Goal: Task Accomplishment & Management: Manage account settings

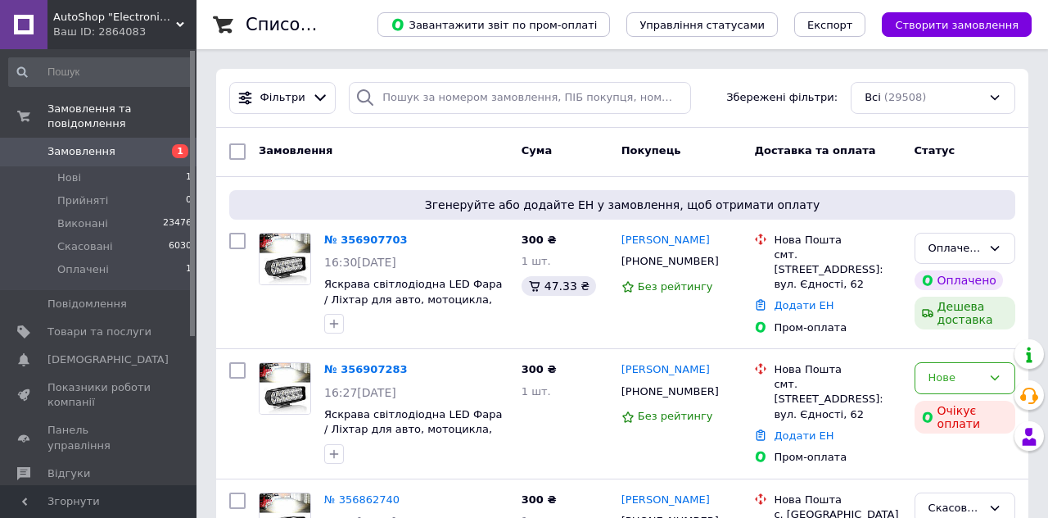
scroll to position [25, 0]
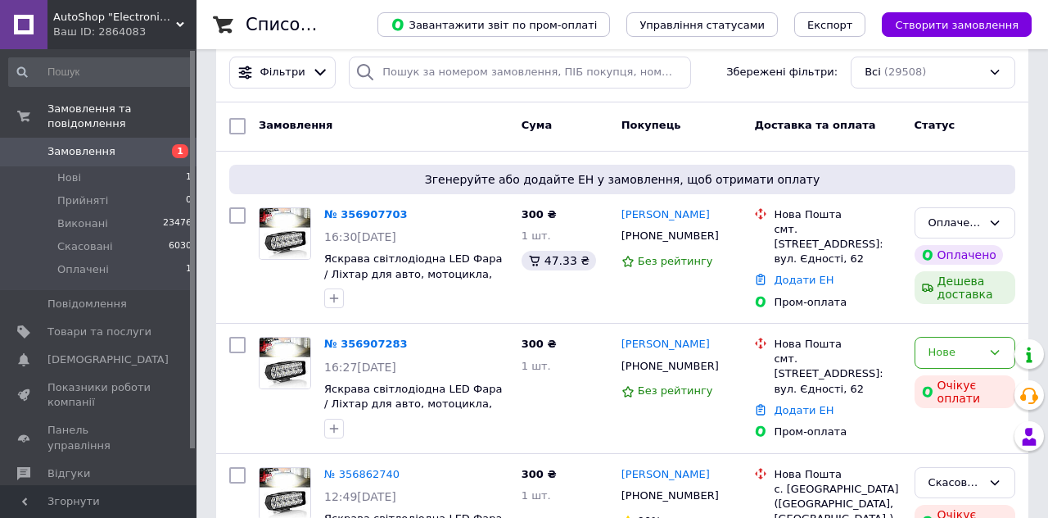
click at [351, 211] on link "№ 356907703" at bounding box center [366, 214] width 84 height 12
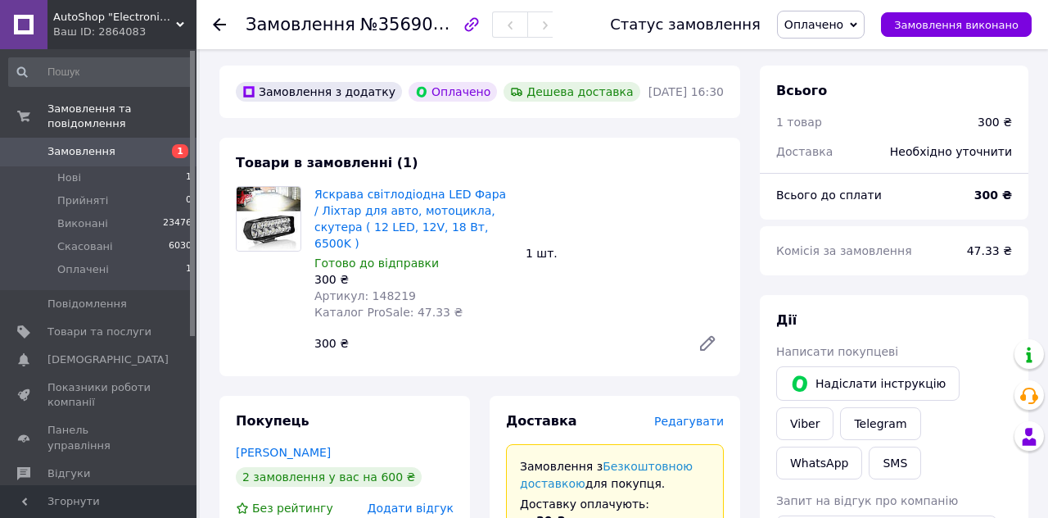
scroll to position [73, 0]
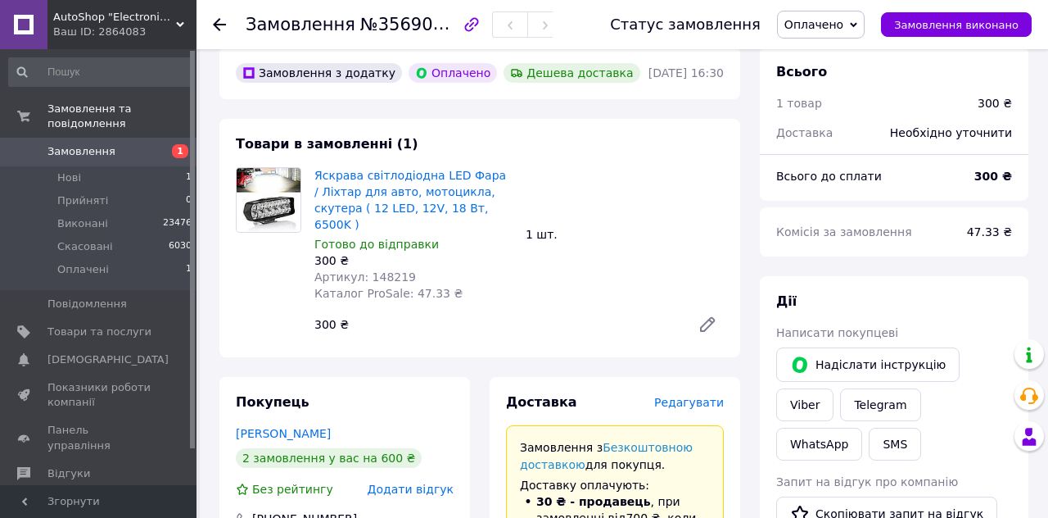
click at [686, 395] on span "Редагувати" at bounding box center [689, 401] width 70 height 13
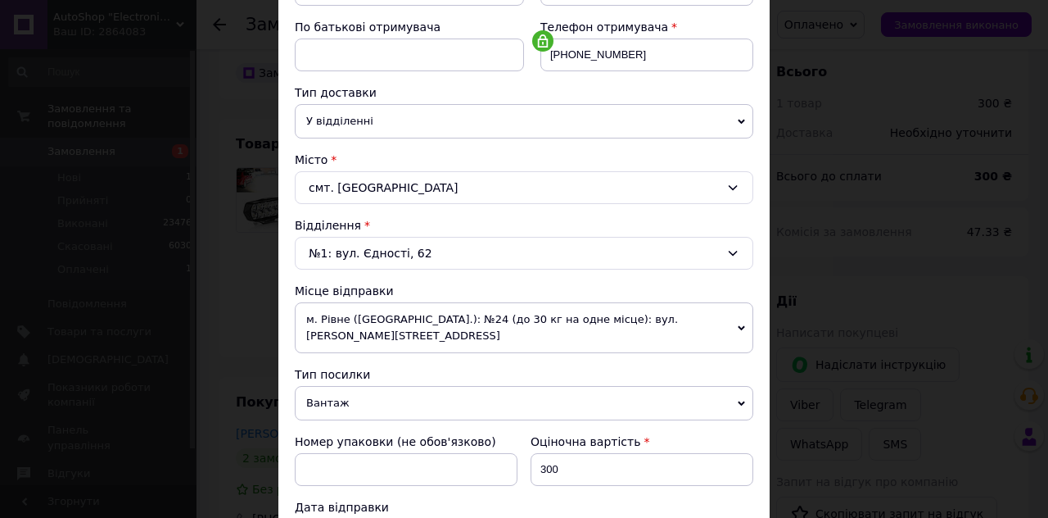
scroll to position [307, 0]
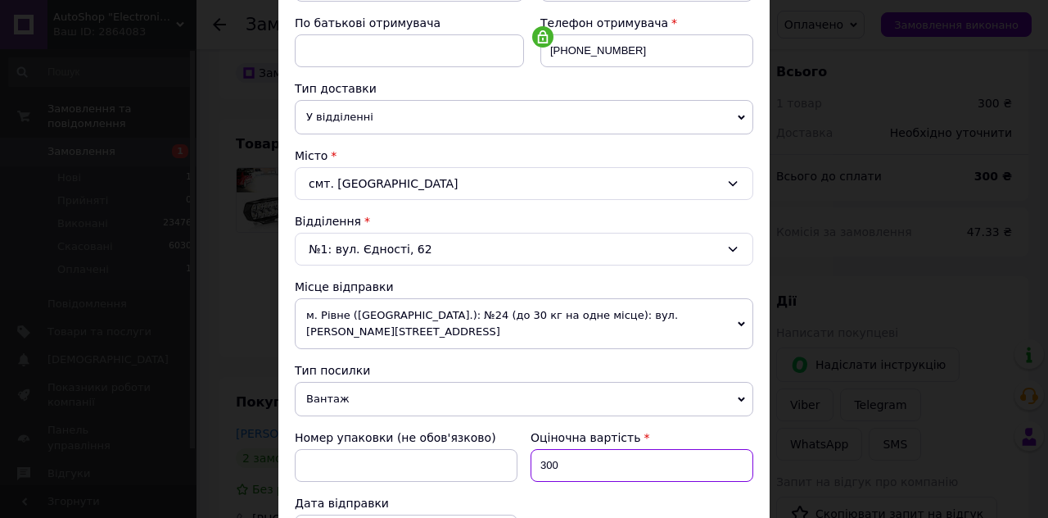
click at [578, 449] on input "300" at bounding box center [642, 465] width 223 height 33
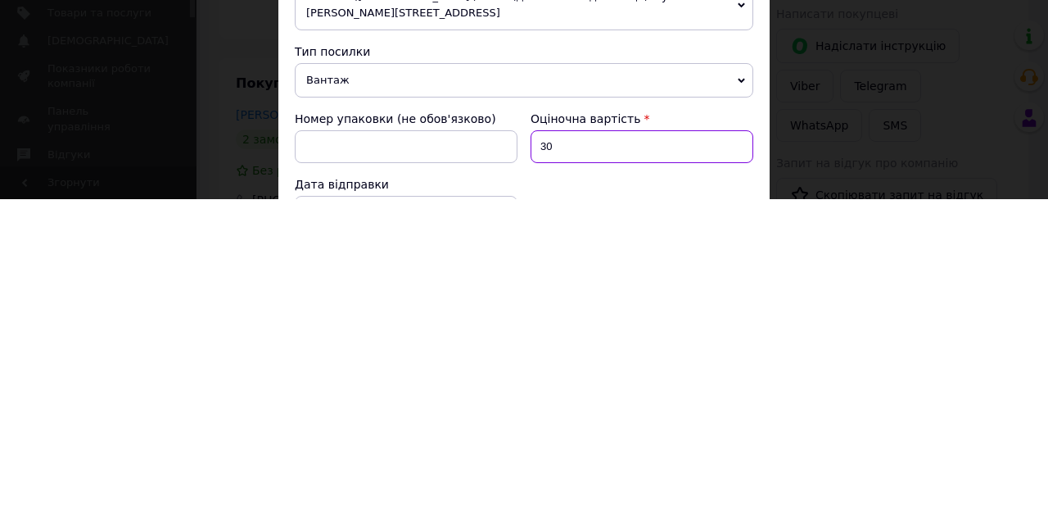
type input "3"
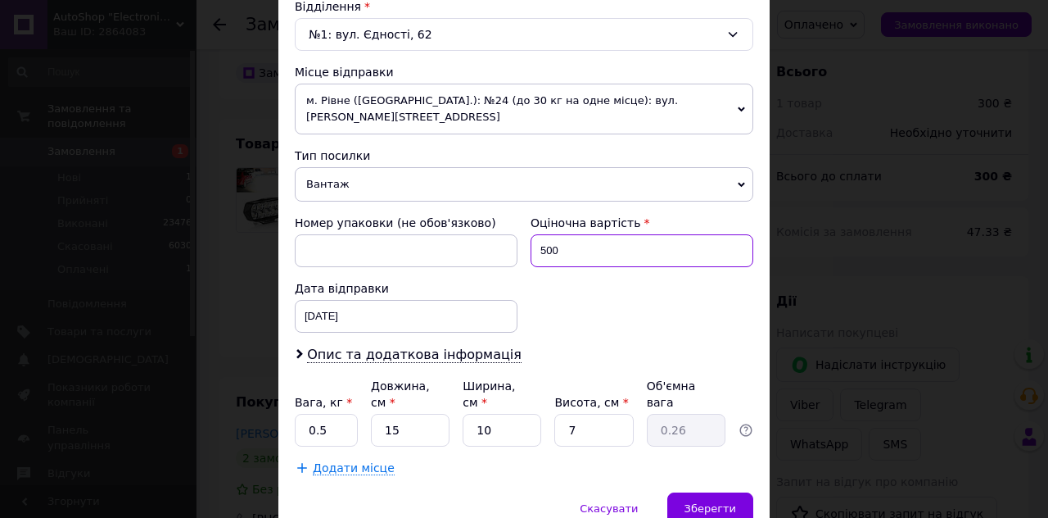
scroll to position [586, 0]
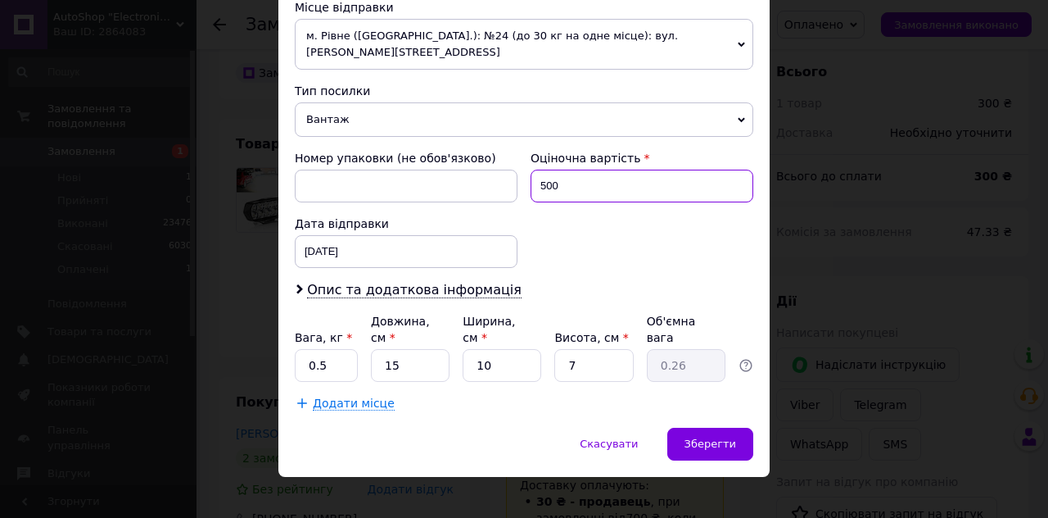
type input "500"
click at [330, 282] on span "Опис та додаткова інформація" at bounding box center [414, 290] width 215 height 16
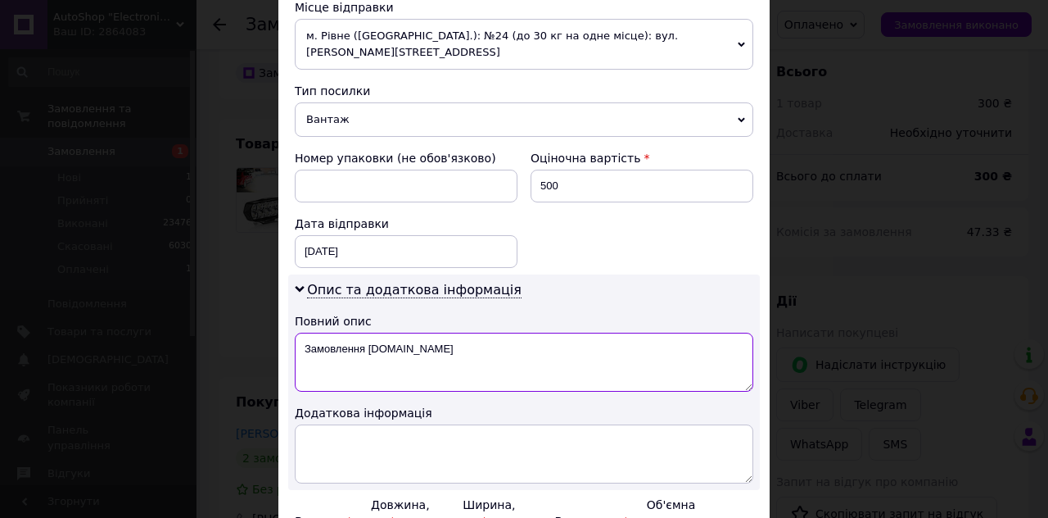
click at [428, 335] on textarea "Замовлення Prom.ua" at bounding box center [524, 361] width 459 height 59
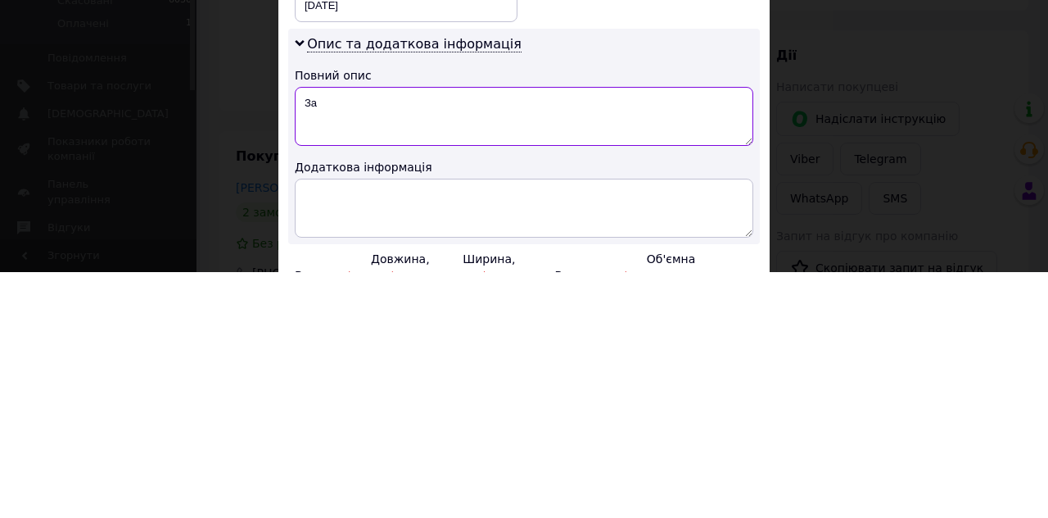
type textarea "З"
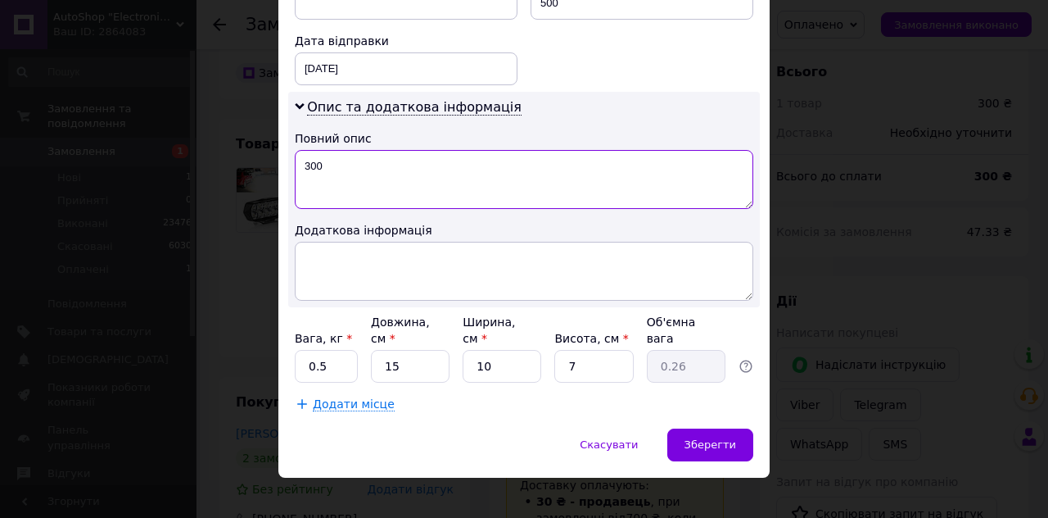
scroll to position [770, 0]
type textarea "300"
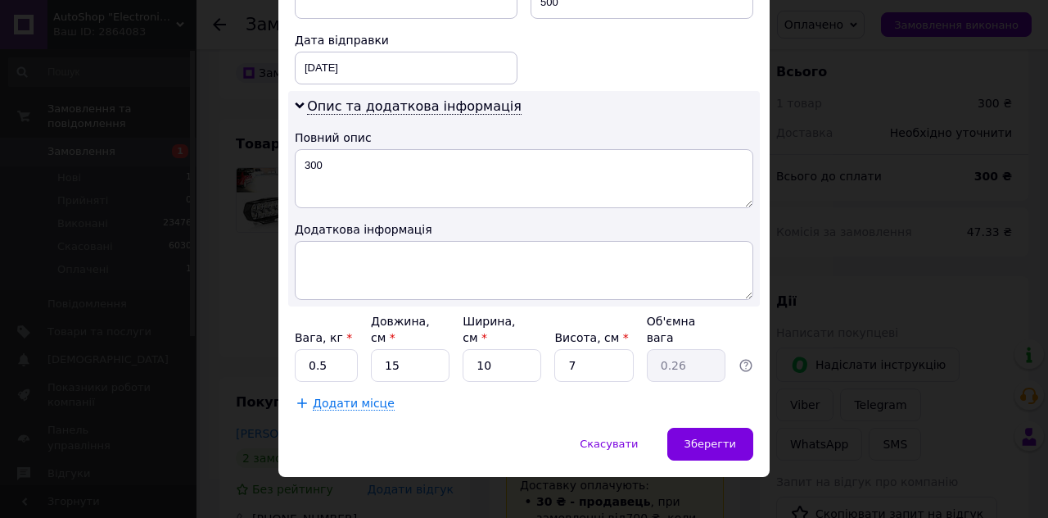
click at [718, 437] on span "Зберегти" at bounding box center [711, 443] width 52 height 12
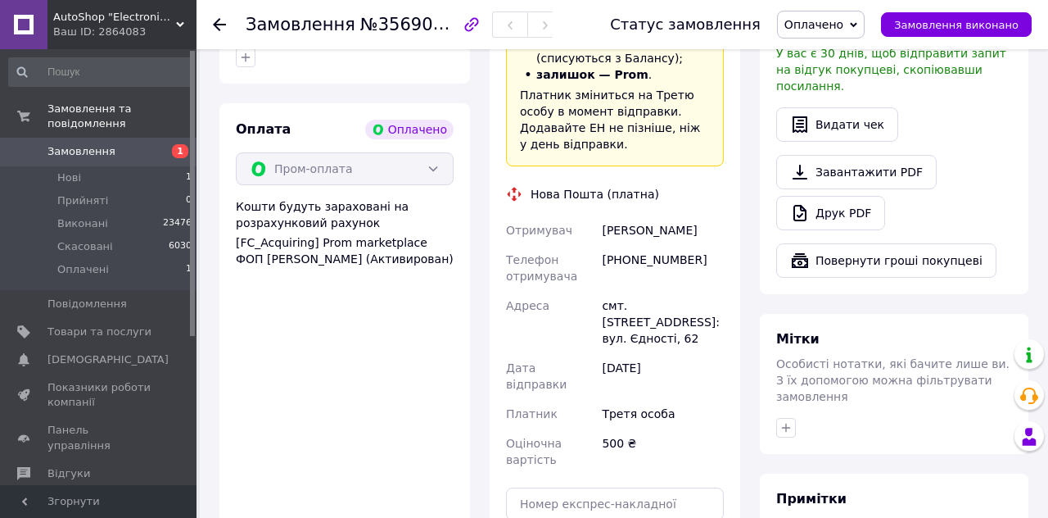
scroll to position [566, 0]
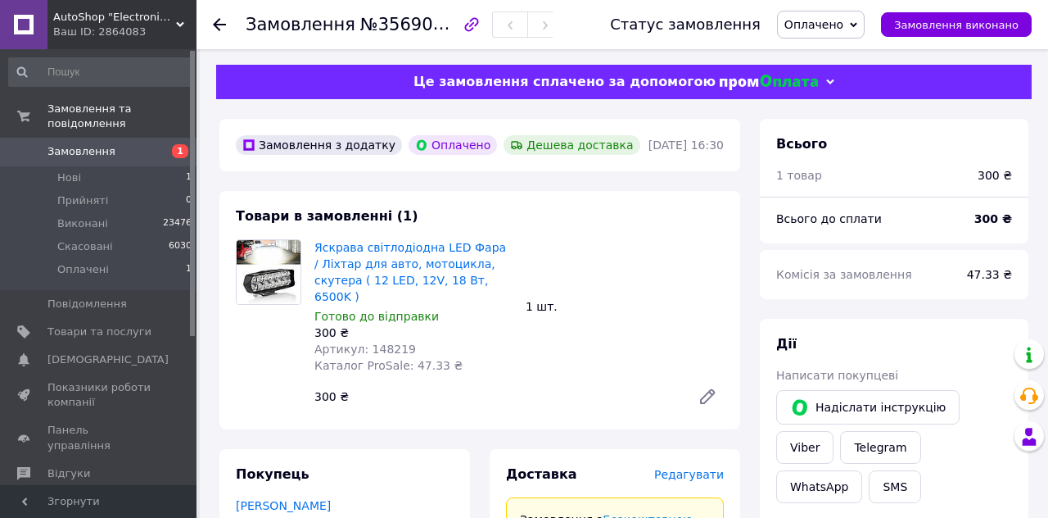
scroll to position [0, 0]
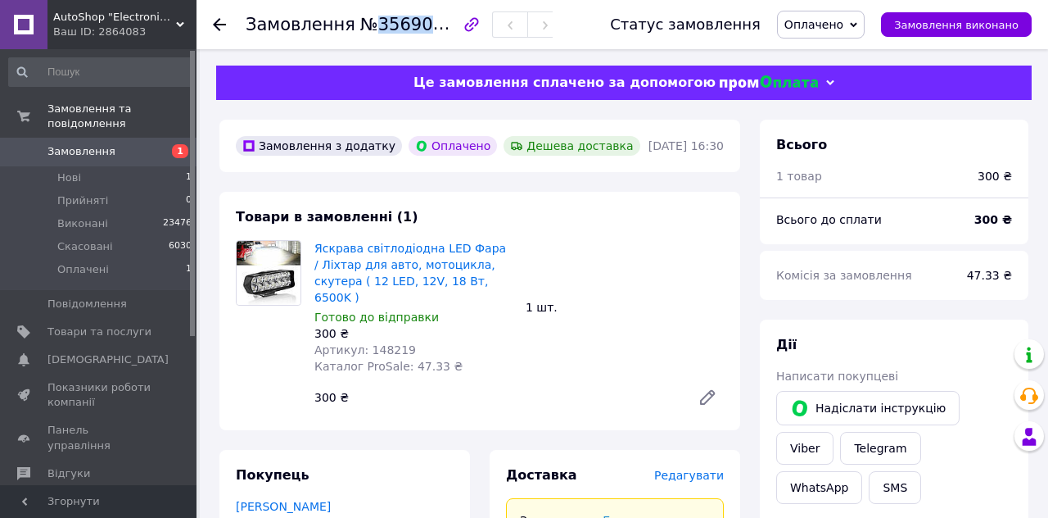
copy span "356907703"
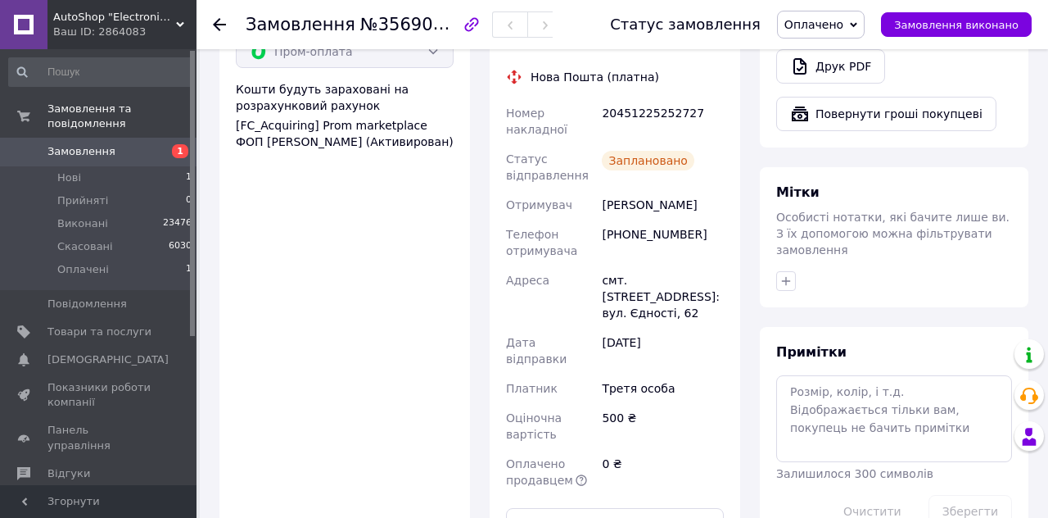
scroll to position [682, 0]
click at [827, 375] on textarea at bounding box center [894, 418] width 236 height 87
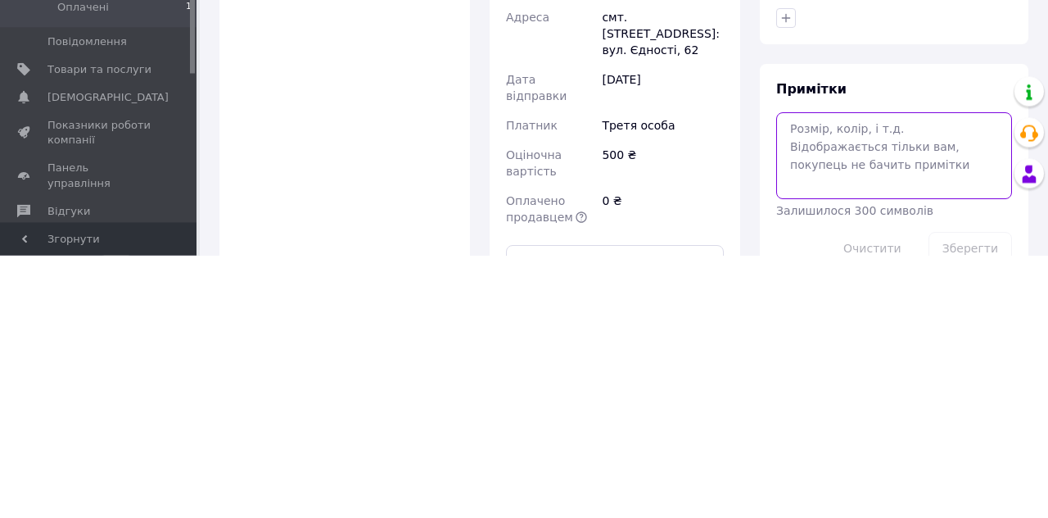
paste textarea "https://kasa.vchasno.ua/check-viewer/zYeEUSF4-FA"
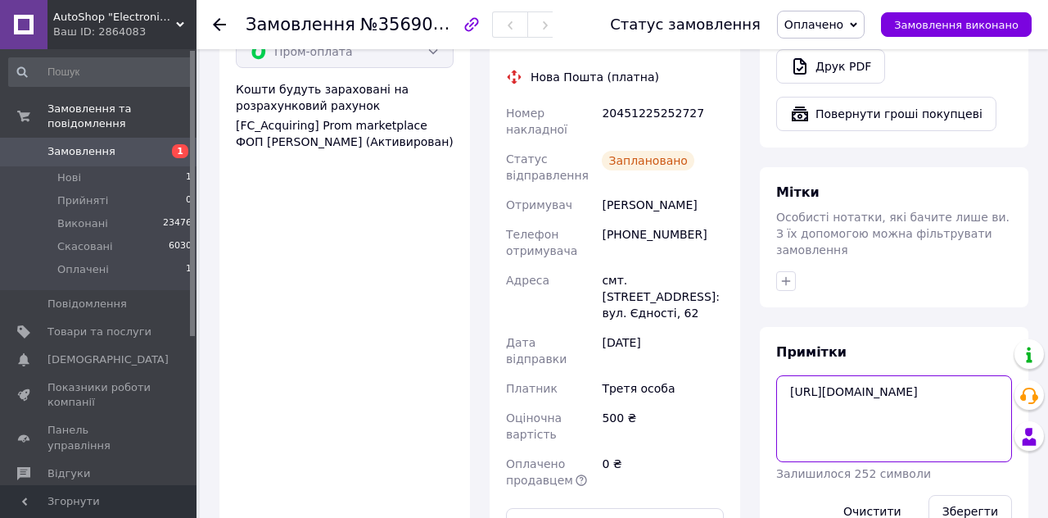
type textarea "https://kasa.vchasno.ua/check-viewer/zYeEUSF4-FA"
click at [966, 495] on button "Зберегти" at bounding box center [971, 511] width 84 height 33
click at [942, 28] on span "Замовлення виконано" at bounding box center [956, 25] width 124 height 12
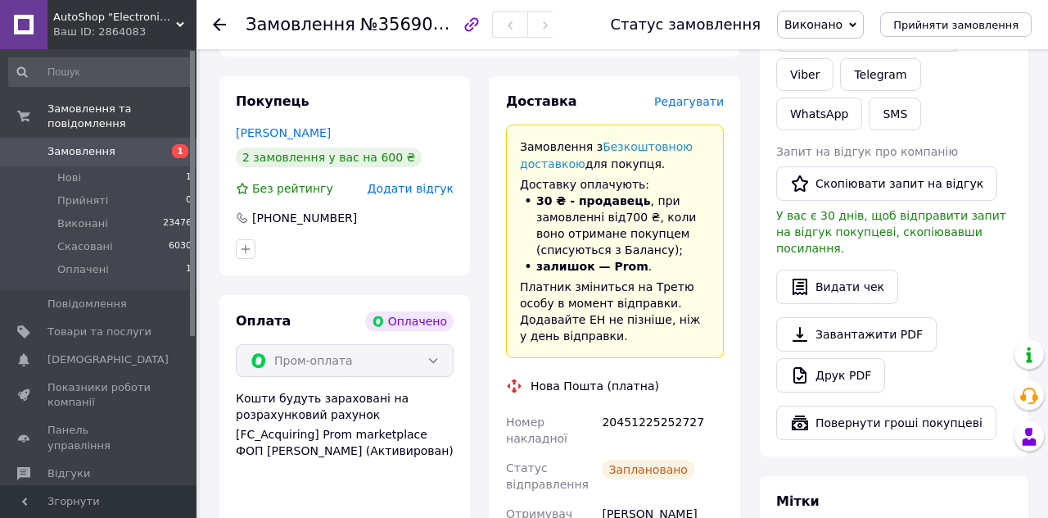
scroll to position [368, 0]
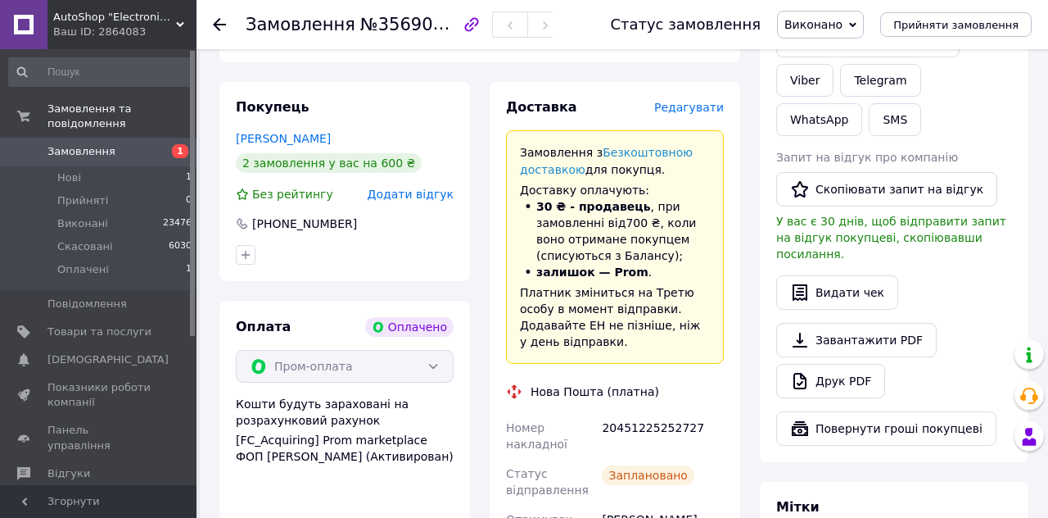
click at [215, 29] on icon at bounding box center [219, 24] width 13 height 13
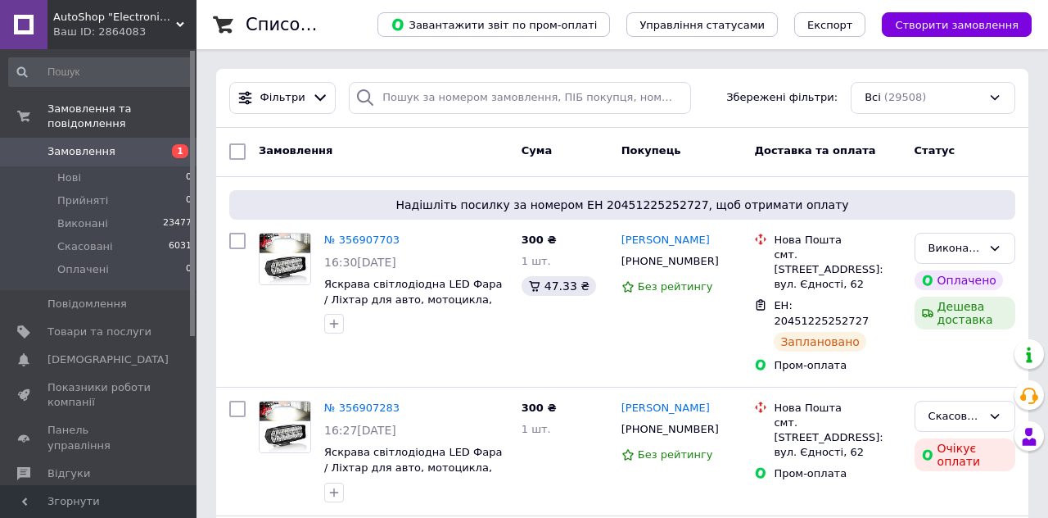
click at [649, 237] on link "[PERSON_NAME]" at bounding box center [665, 241] width 88 height 16
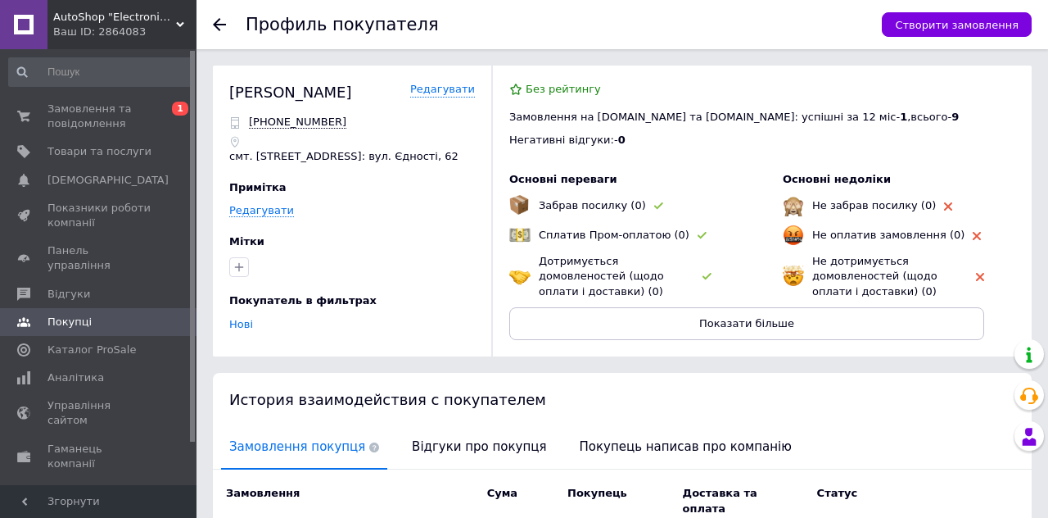
click at [222, 29] on icon at bounding box center [219, 24] width 13 height 13
